Goal: Navigation & Orientation: Find specific page/section

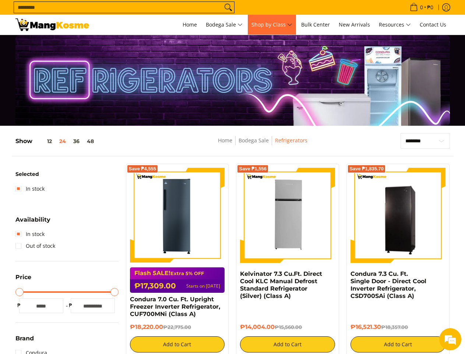
click at [272, 25] on span "Shop by Class" at bounding box center [272, 24] width 41 height 9
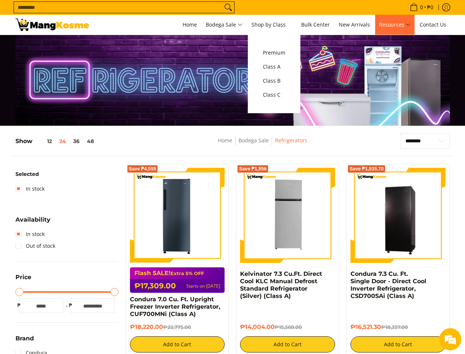
click at [395, 25] on span "Resources" at bounding box center [395, 24] width 32 height 9
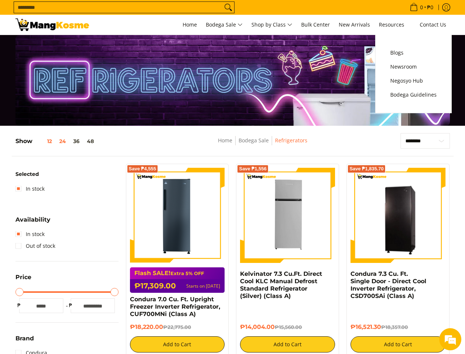
click at [44, 141] on button "12" at bounding box center [43, 141] width 23 height 6
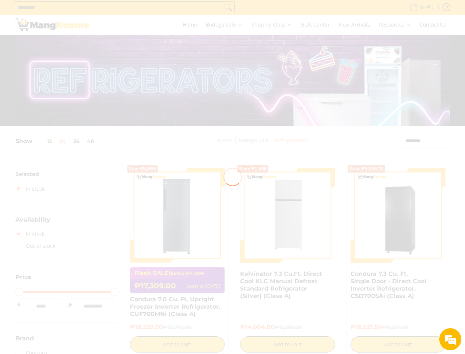
click at [63, 141] on div at bounding box center [232, 177] width 465 height 354
click at [77, 141] on div at bounding box center [232, 177] width 465 height 354
click at [91, 141] on div at bounding box center [232, 177] width 465 height 354
click at [178, 344] on div at bounding box center [232, 177] width 465 height 354
